Goal: Task Accomplishment & Management: Manage account settings

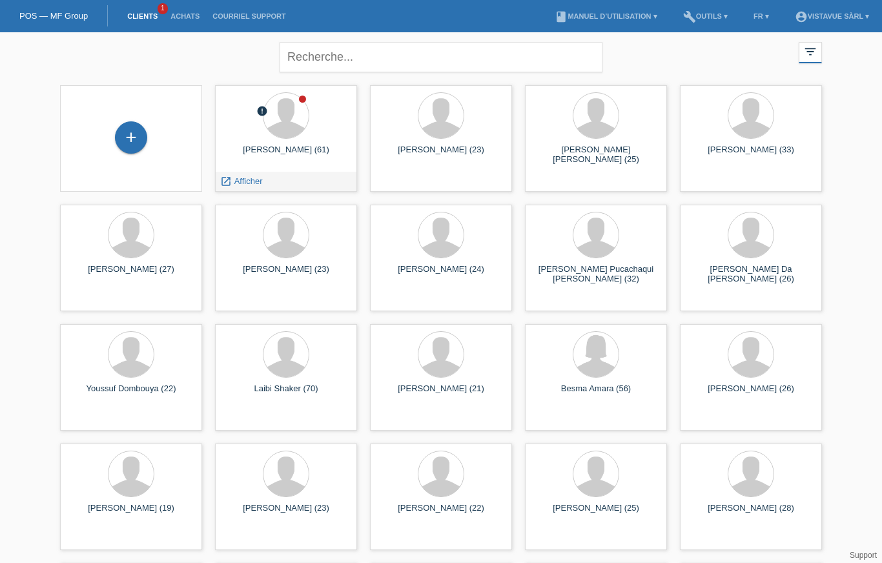
click at [227, 180] on icon "launch" at bounding box center [226, 182] width 12 height 12
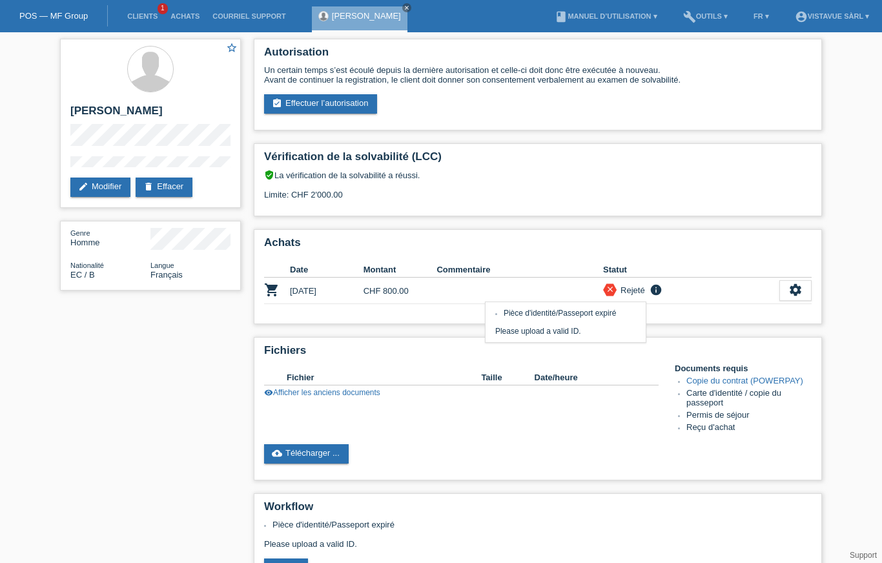
click at [660, 296] on icon "info" at bounding box center [655, 289] width 15 height 13
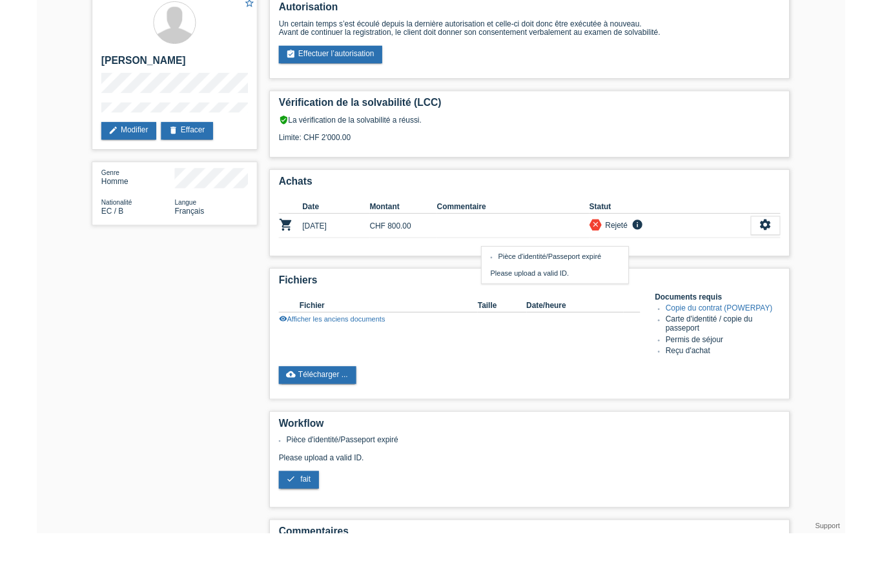
scroll to position [19, 0]
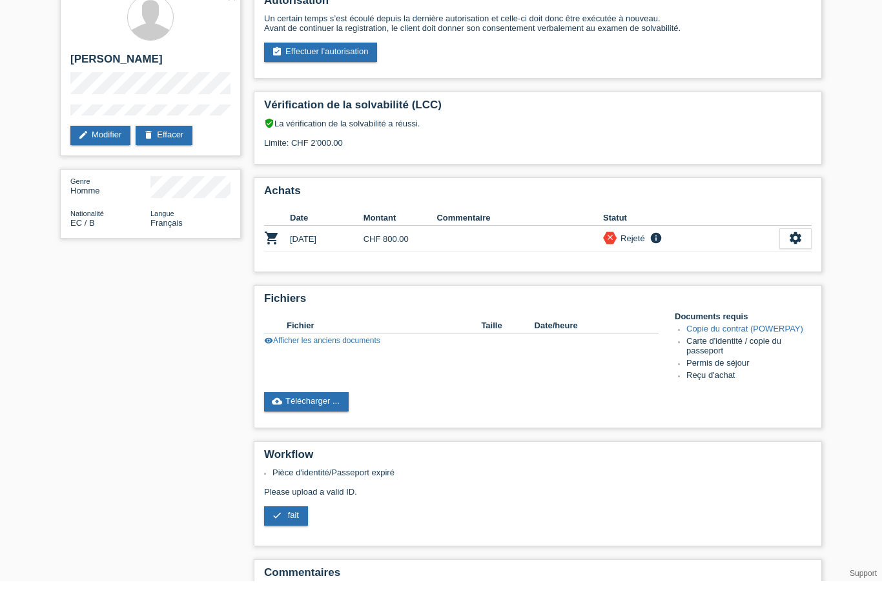
click at [661, 259] on td "close Rejeté info Pièce d'identité/Passeport expiré" at bounding box center [691, 272] width 176 height 26
click at [654, 265] on icon "info" at bounding box center [655, 271] width 15 height 13
click at [695, 265] on div "close Rejeté info Pièce d'identité/Passeport expiré" at bounding box center [691, 272] width 176 height 15
click at [800, 264] on icon "settings" at bounding box center [795, 271] width 14 height 14
click at [845, 401] on div "star_border Luis Alfonso Lopez edit Modifier delete Effacer Genre Homme Nationa…" at bounding box center [441, 367] width 882 height 707
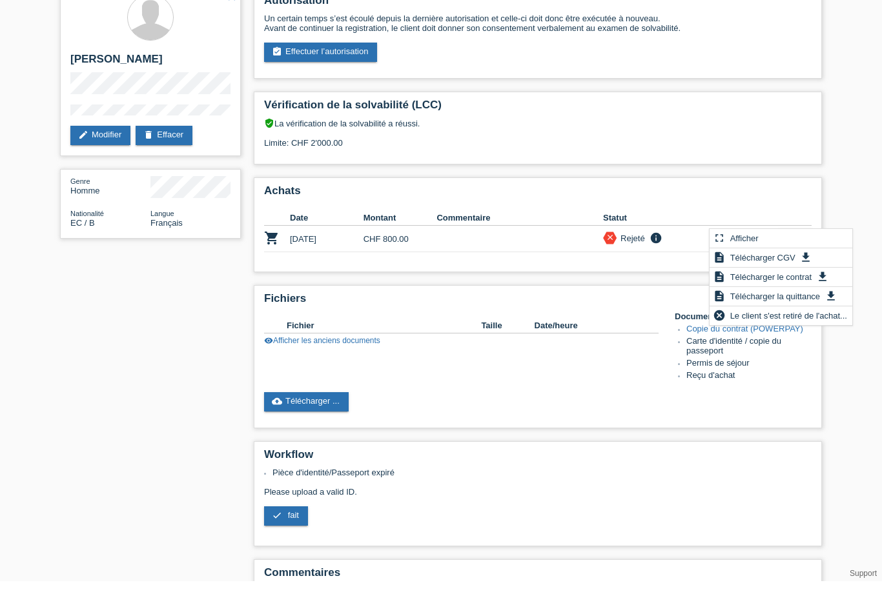
click at [838, 414] on div "star_border Luis Alfonso Lopez edit Modifier delete Effacer Genre Homme Nationa…" at bounding box center [441, 367] width 882 height 707
click at [811, 186] on div "Autorisation Un certain temps s’est écoulé depuis la dernière autorisation et c…" at bounding box center [537, 367] width 581 height 707
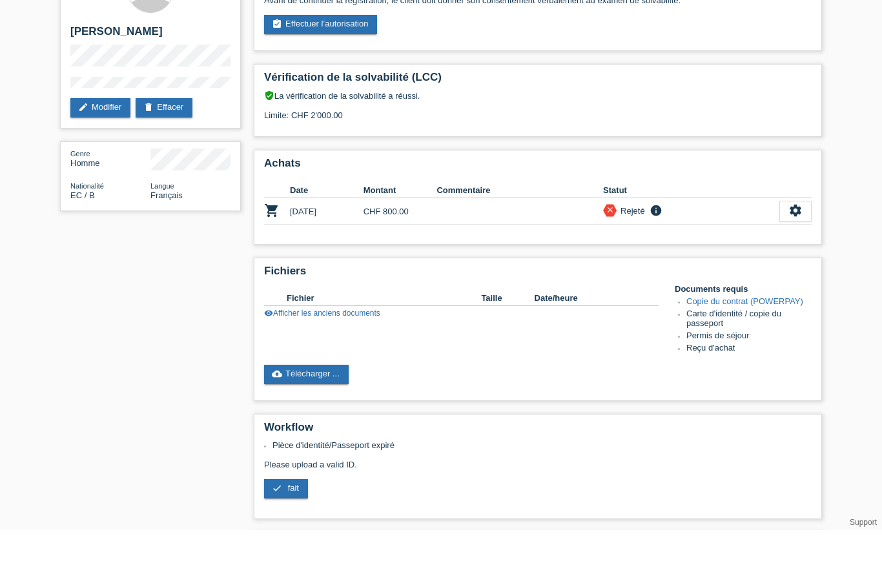
scroll to position [0, 0]
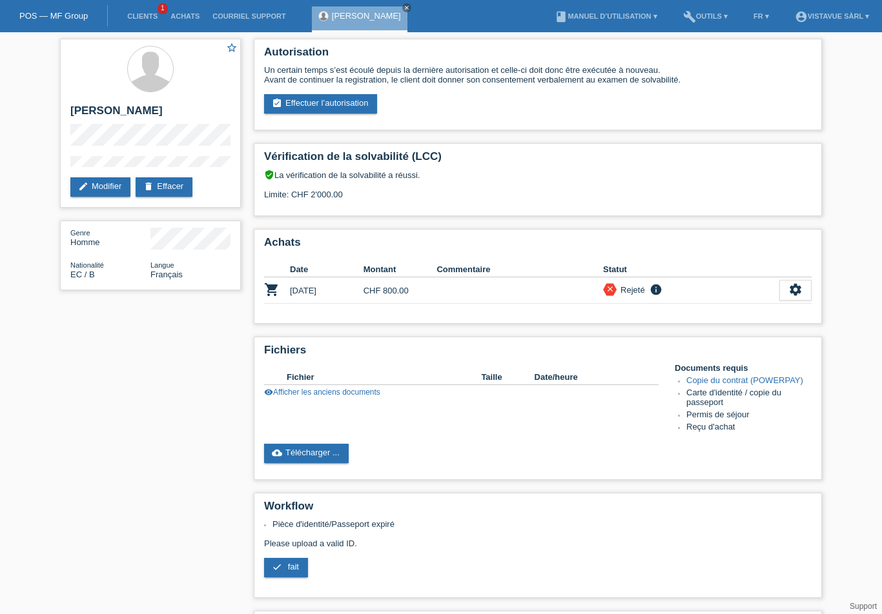
click at [323, 463] on link "cloud_upload Télécharger ..." at bounding box center [306, 453] width 85 height 19
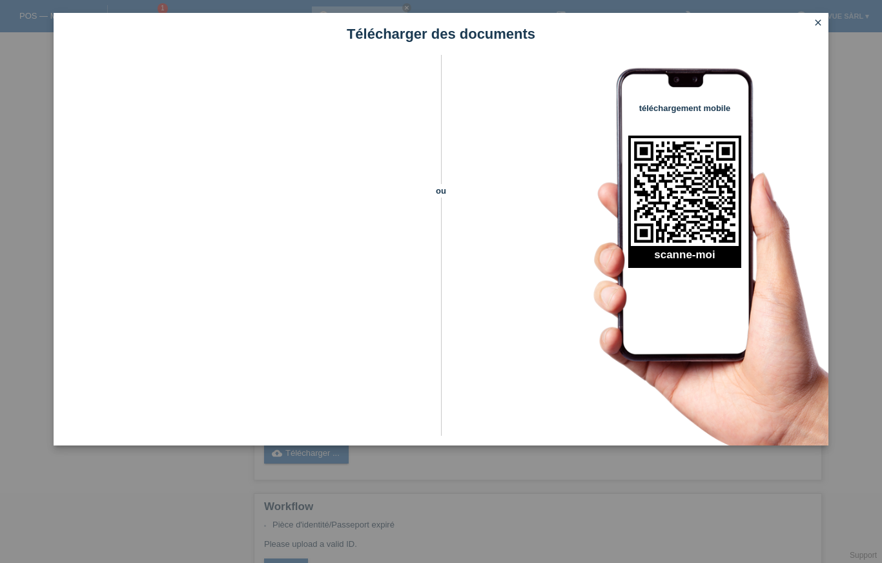
click at [820, 13] on div "Télécharger des documents" at bounding box center [441, 34] width 774 height 42
click at [821, 25] on icon "close" at bounding box center [817, 22] width 10 height 10
click at [818, 21] on icon "close" at bounding box center [817, 22] width 10 height 10
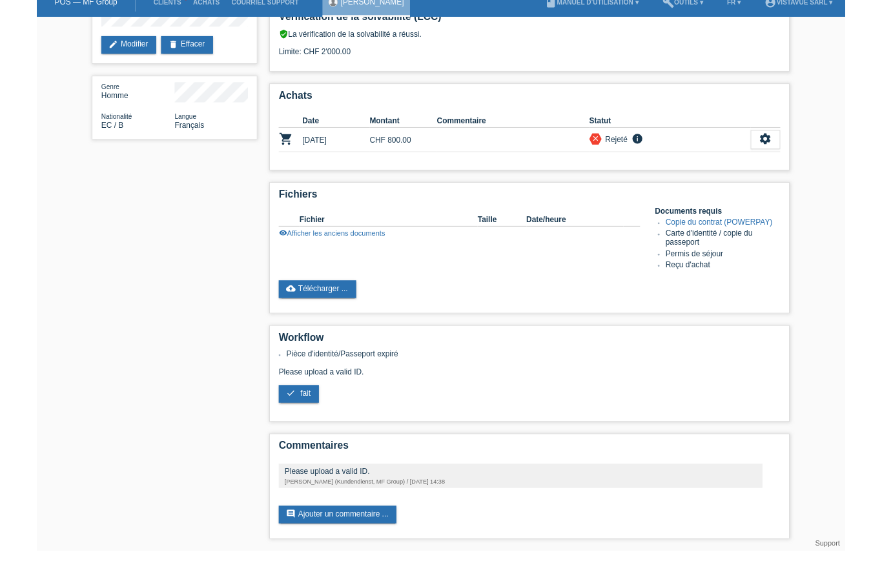
scroll to position [180, 0]
